Goal: Transaction & Acquisition: Book appointment/travel/reservation

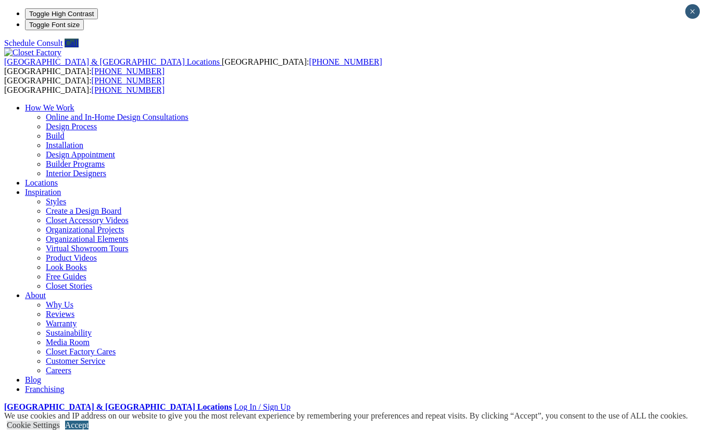
click at [89, 420] on link "Accept" at bounding box center [76, 424] width 23 height 9
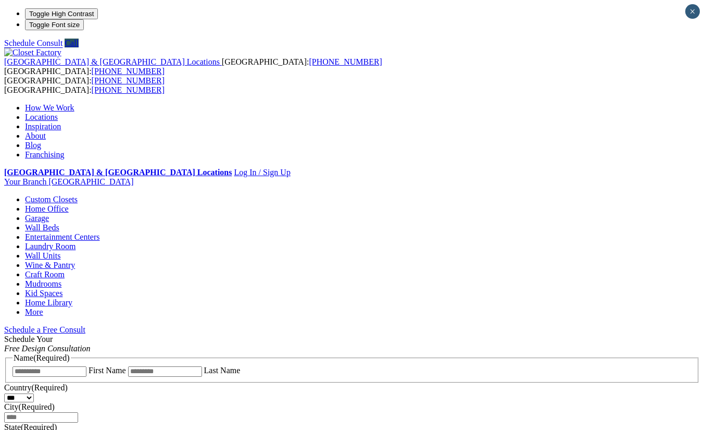
click at [49, 213] on link "Garage" at bounding box center [37, 217] width 24 height 9
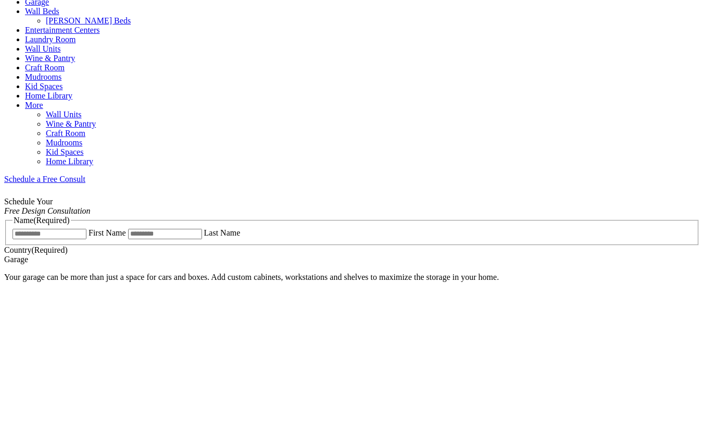
scroll to position [786, 0]
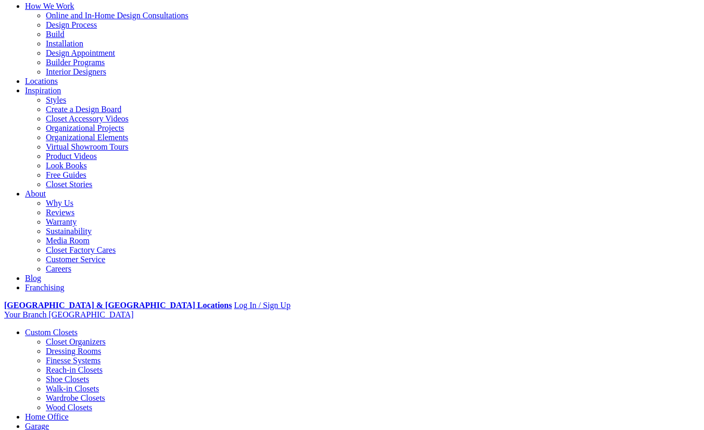
scroll to position [0, 0]
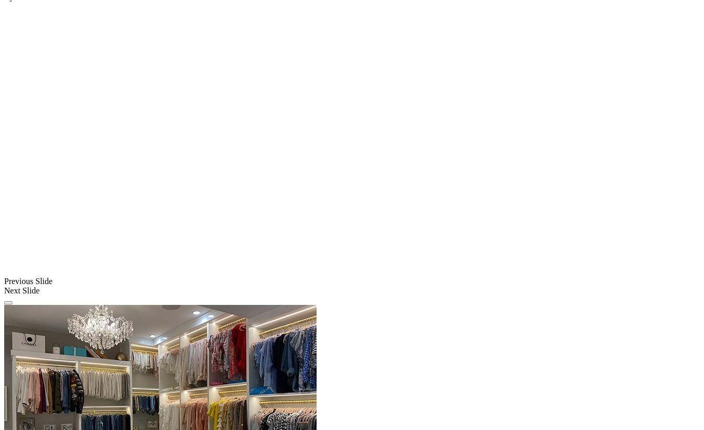
scroll to position [1246, 0]
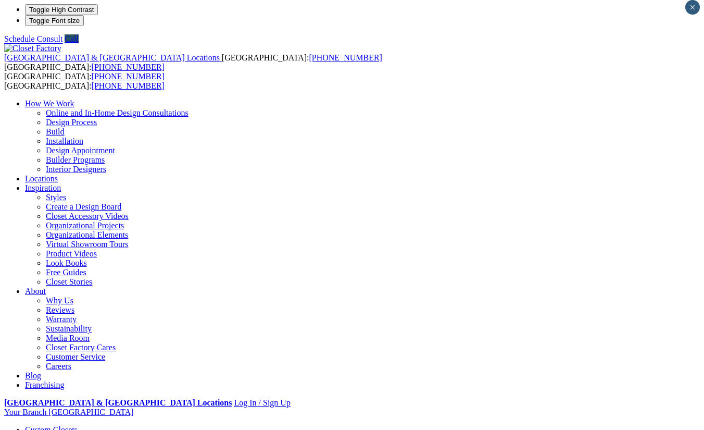
scroll to position [214, 0]
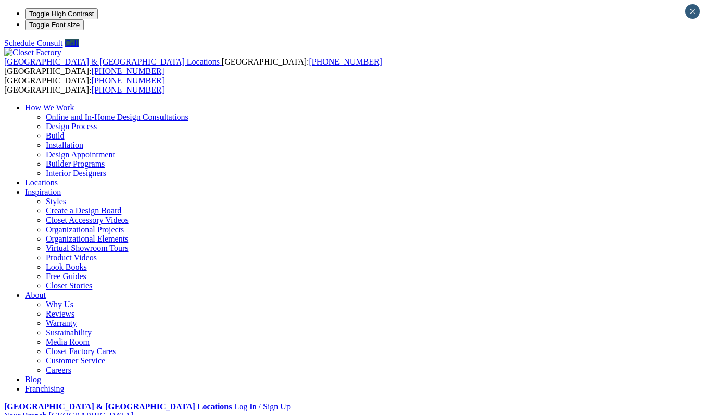
drag, startPoint x: 494, startPoint y: 157, endPoint x: 533, endPoint y: 185, distance: 47.8
